Goal: Task Accomplishment & Management: Use online tool/utility

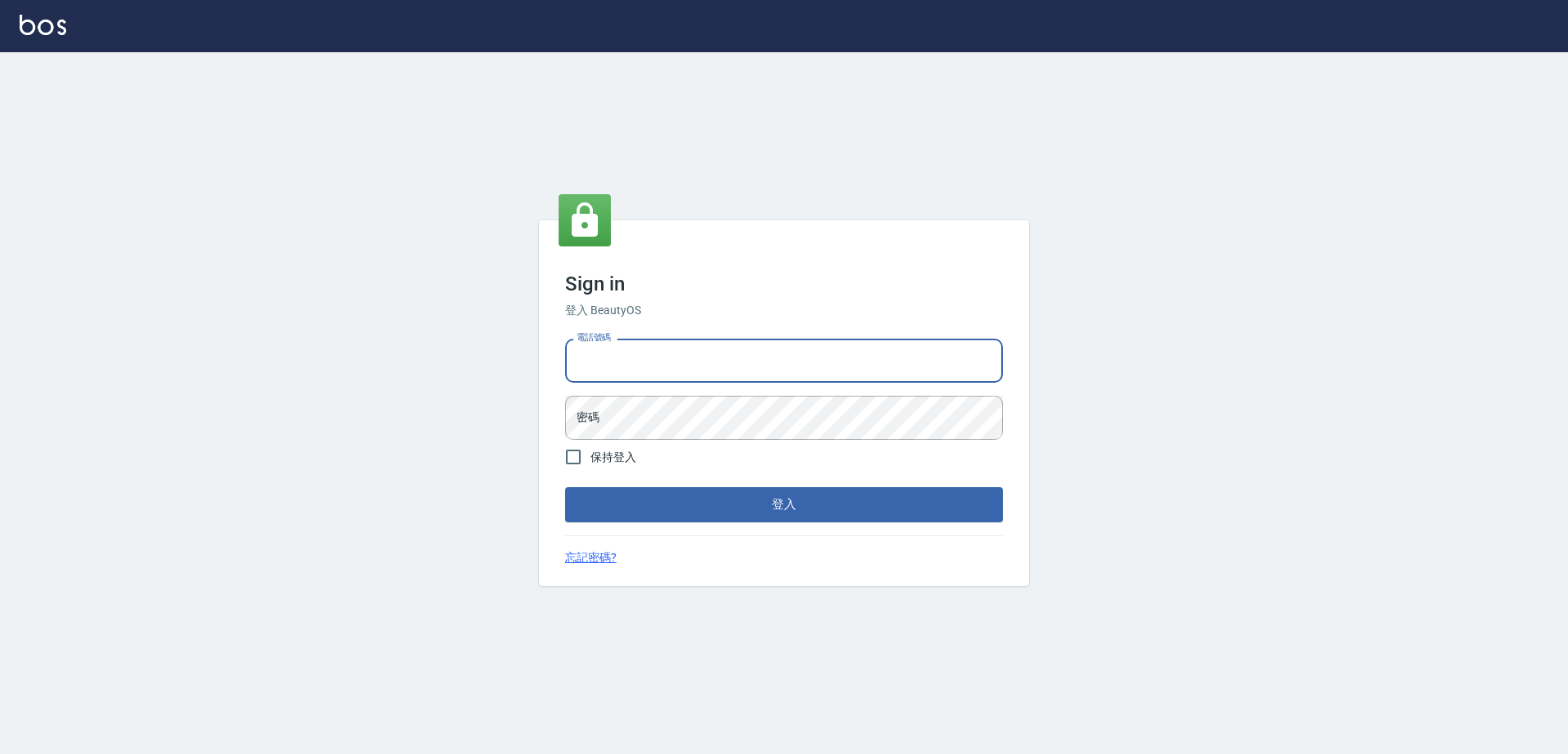
click at [724, 375] on input "電話號碼" at bounding box center [784, 361] width 438 height 44
type input "0923939755"
click at [565, 488] on button "登入" at bounding box center [784, 504] width 438 height 34
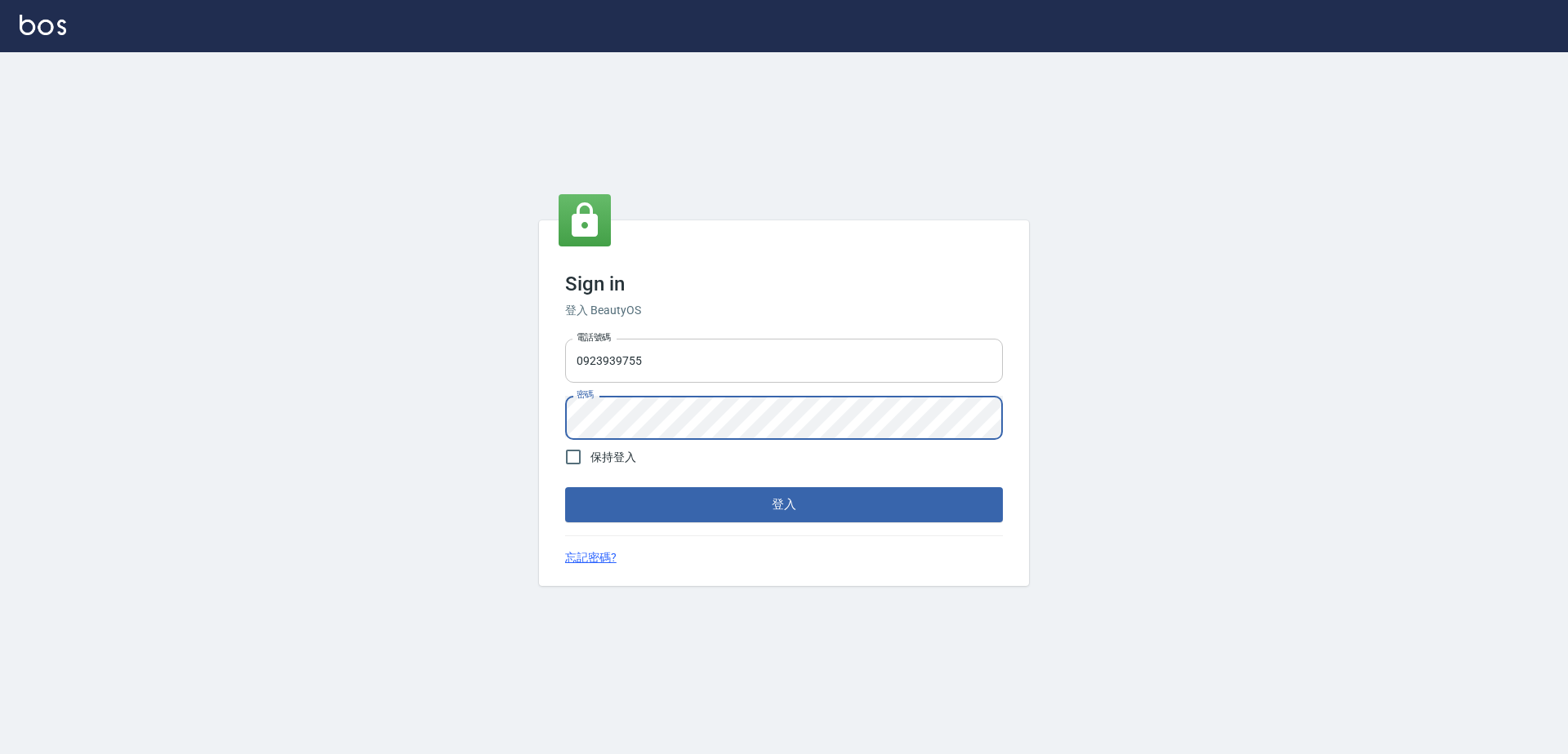
click at [565, 488] on button "登入" at bounding box center [784, 504] width 438 height 34
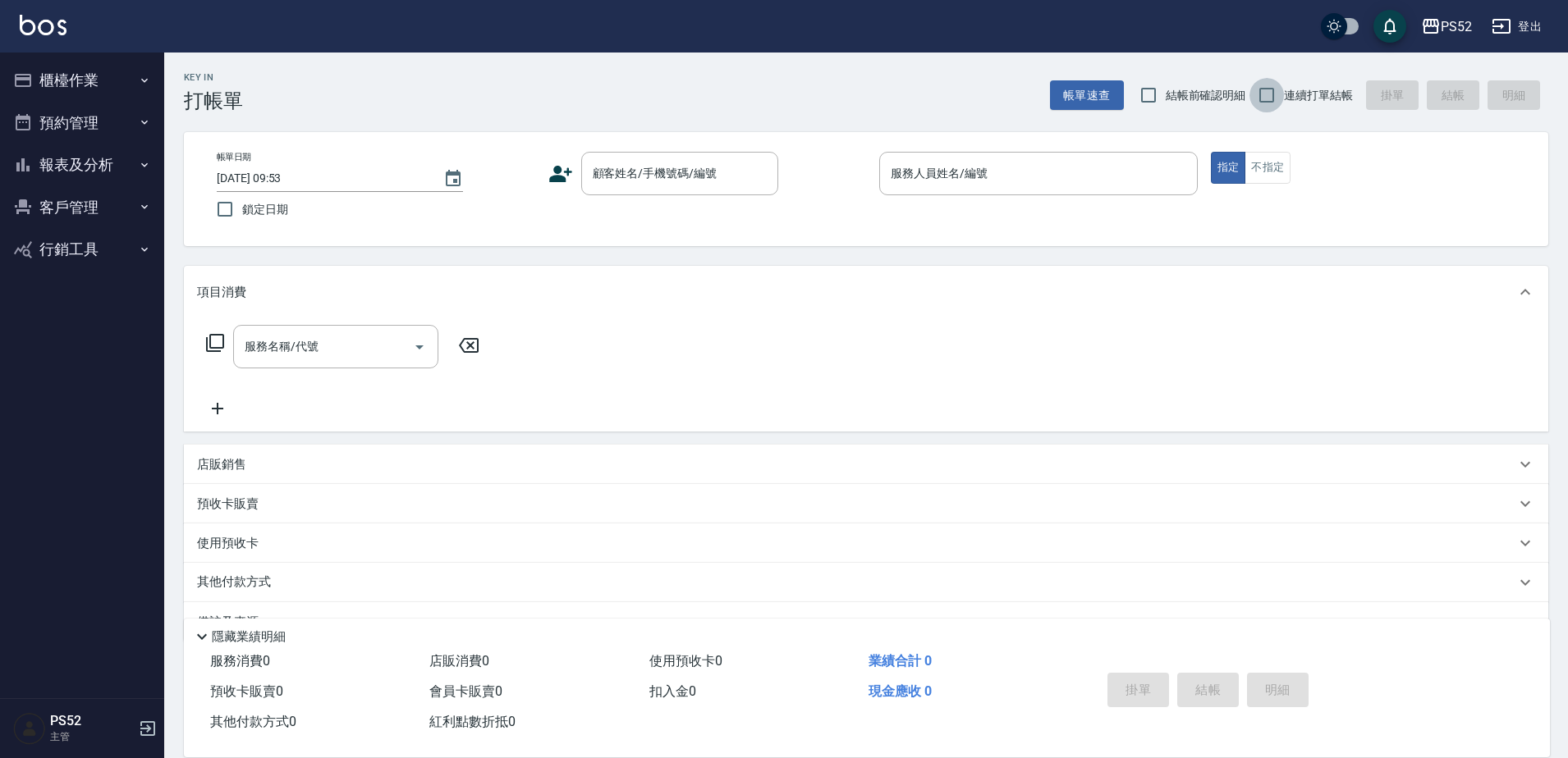
click at [1274, 95] on input "連續打單結帳" at bounding box center [1266, 95] width 34 height 34
checkbox input "true"
click at [76, 77] on button "櫃檯作業" at bounding box center [82, 81] width 151 height 43
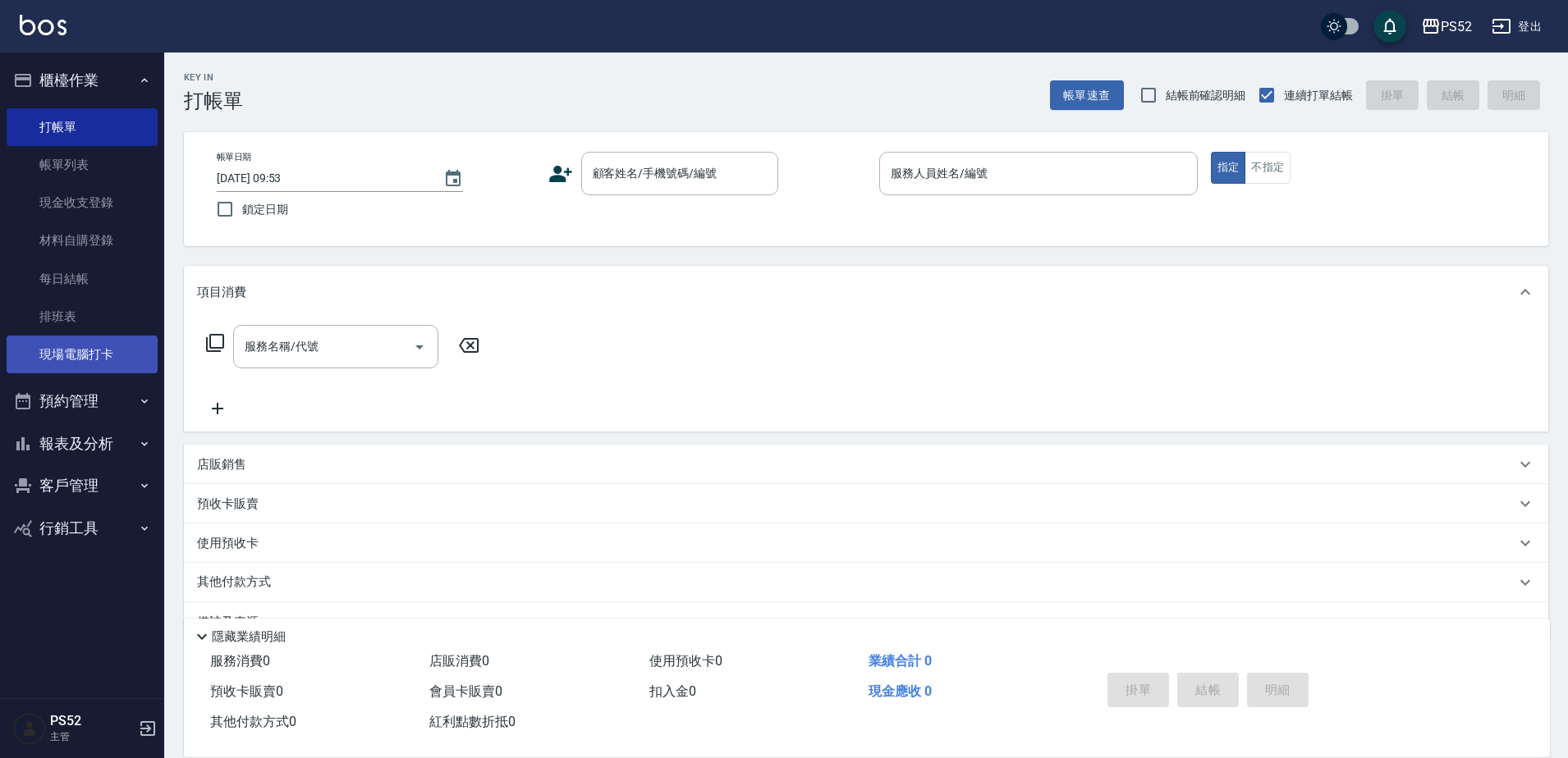
click at [95, 341] on link "現場電腦打卡" at bounding box center [82, 354] width 151 height 38
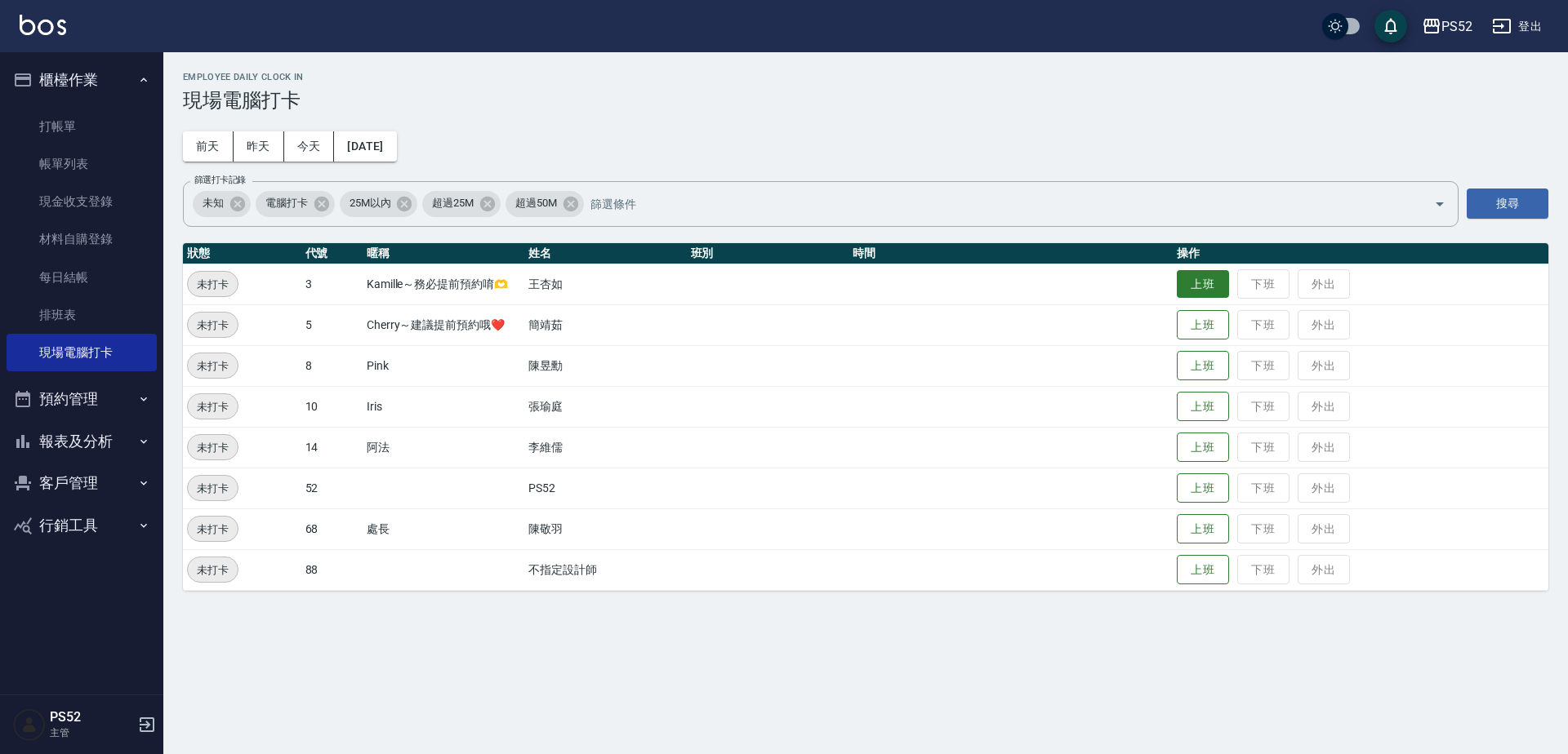
click at [1182, 291] on button "上班" at bounding box center [1202, 284] width 53 height 29
click at [1197, 360] on button "上班" at bounding box center [1202, 366] width 53 height 29
